Goal: Information Seeking & Learning: Learn about a topic

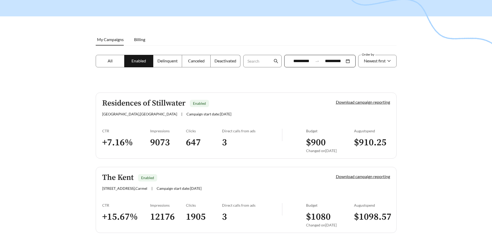
scroll to position [59, 0]
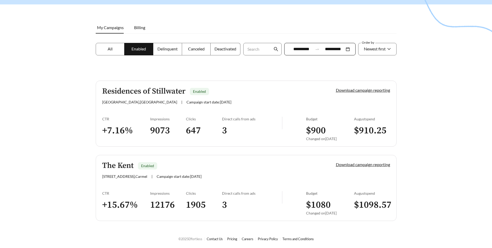
click at [173, 91] on h5 "Residences of Stillwater" at bounding box center [143, 91] width 83 height 9
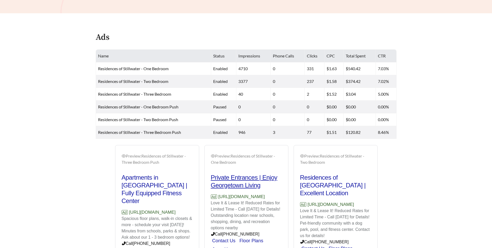
scroll to position [114, 0]
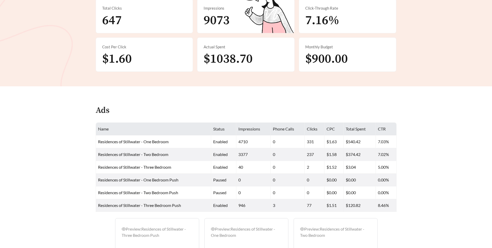
click at [333, 56] on span "$900.00" at bounding box center [326, 59] width 43 height 16
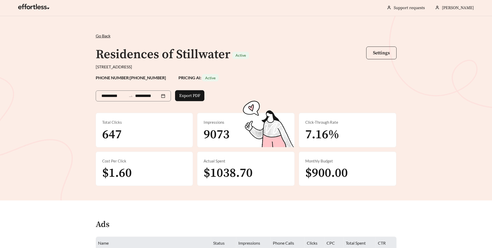
scroll to position [0, 0]
click at [205, 78] on span "Active" at bounding box center [210, 78] width 10 height 4
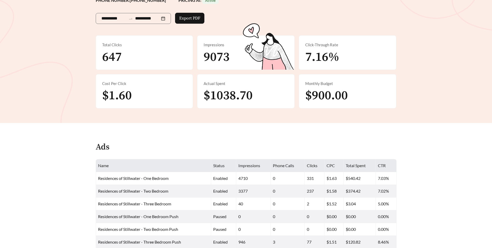
scroll to position [130, 0]
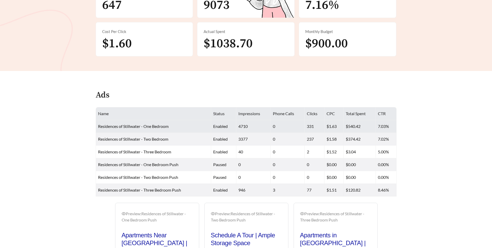
click at [153, 127] on span "Residences of Stillwater - One Bedroom" at bounding box center [133, 126] width 71 height 5
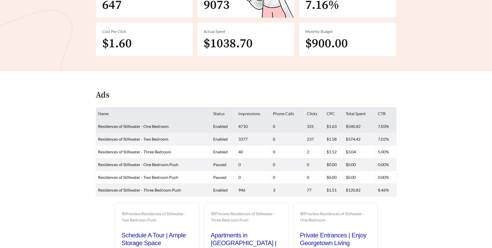
click at [385, 126] on td "7.03%" at bounding box center [386, 126] width 21 height 13
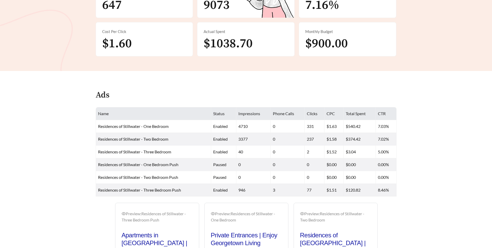
click at [440, 97] on main "**********" at bounding box center [246, 109] width 492 height 445
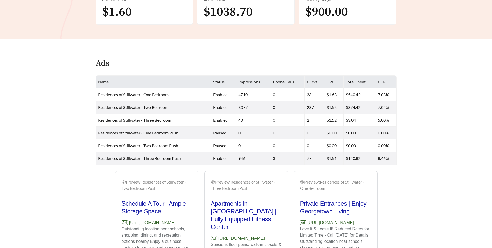
scroll to position [208, 0]
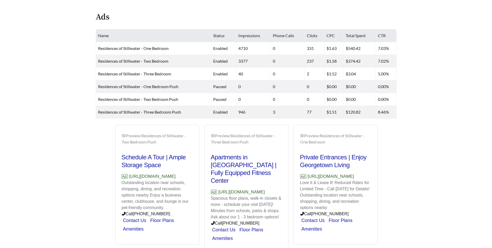
click at [429, 148] on main "**********" at bounding box center [246, 31] width 492 height 445
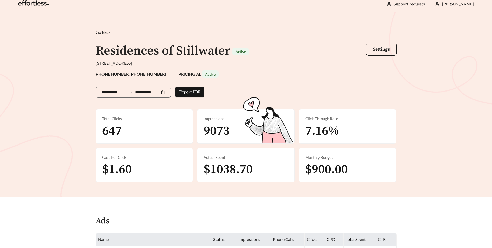
scroll to position [0, 0]
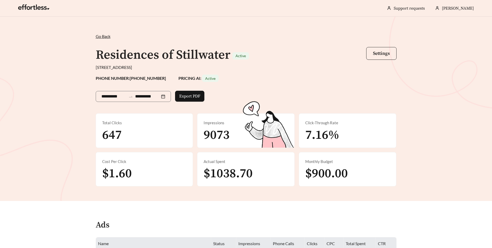
click at [102, 37] on span "Go Back" at bounding box center [103, 36] width 15 height 5
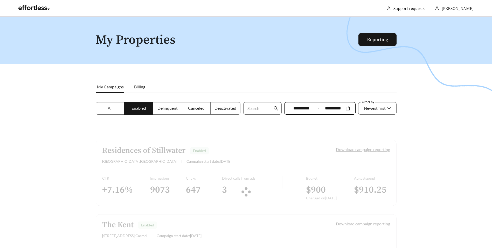
scroll to position [59, 0]
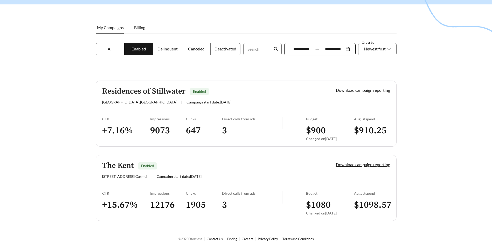
click at [175, 168] on div "The Kent Enabled" at bounding box center [210, 165] width 216 height 9
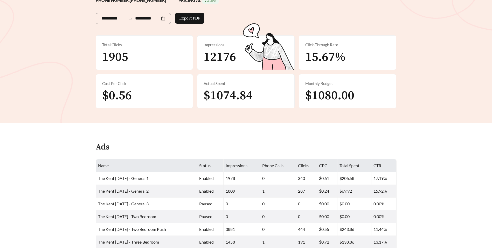
scroll to position [104, 0]
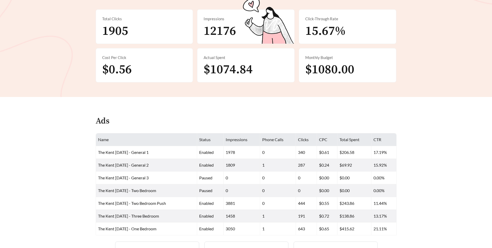
click at [227, 67] on span "$1074.84" at bounding box center [228, 70] width 49 height 16
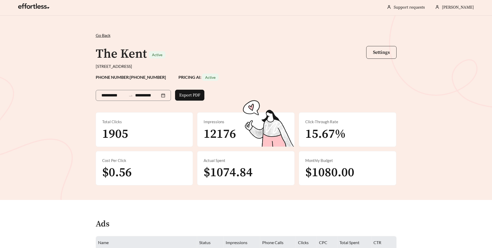
scroll to position [0, 0]
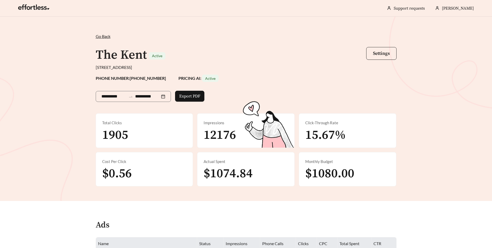
click at [405, 128] on div "**********" at bounding box center [246, 109] width 492 height 184
click at [106, 34] on span "Go Back" at bounding box center [103, 36] width 15 height 5
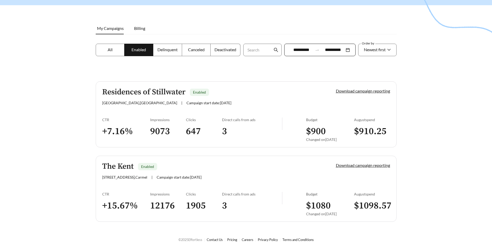
scroll to position [59, 0]
